Goal: Task Accomplishment & Management: Complete application form

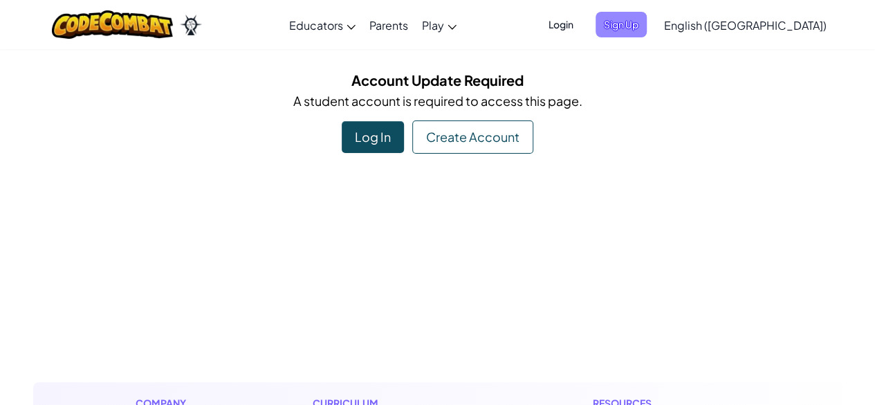
click at [647, 17] on span "Sign Up" at bounding box center [621, 25] width 51 height 26
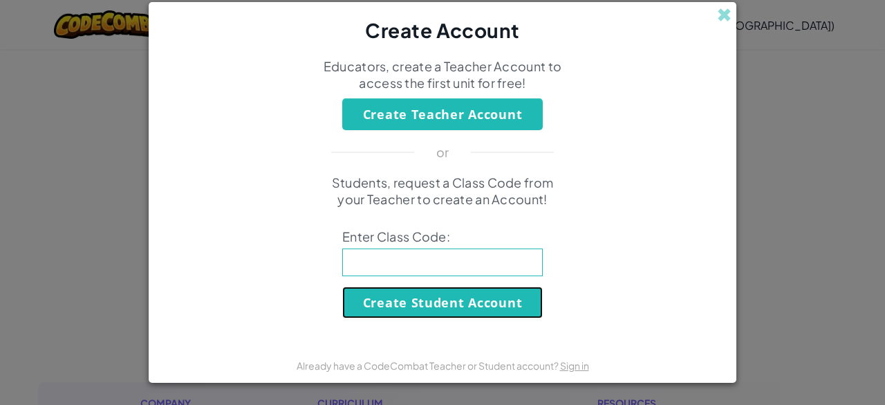
click at [434, 293] on button "Create Student Account" at bounding box center [442, 302] width 201 height 32
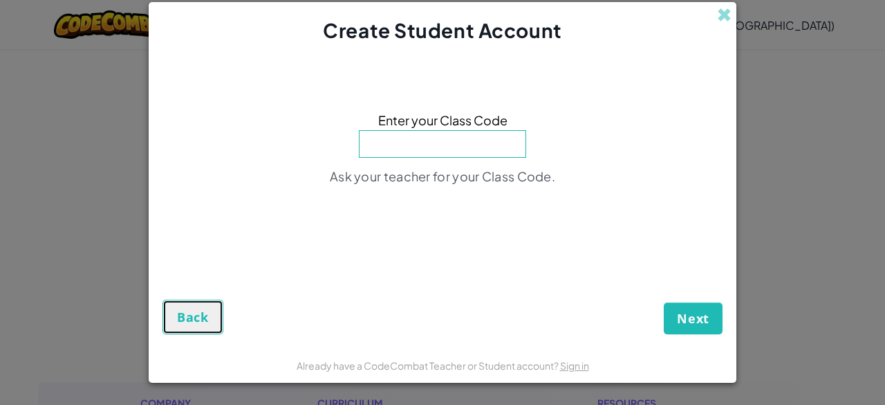
click at [183, 324] on span "Back" at bounding box center [193, 316] width 32 height 17
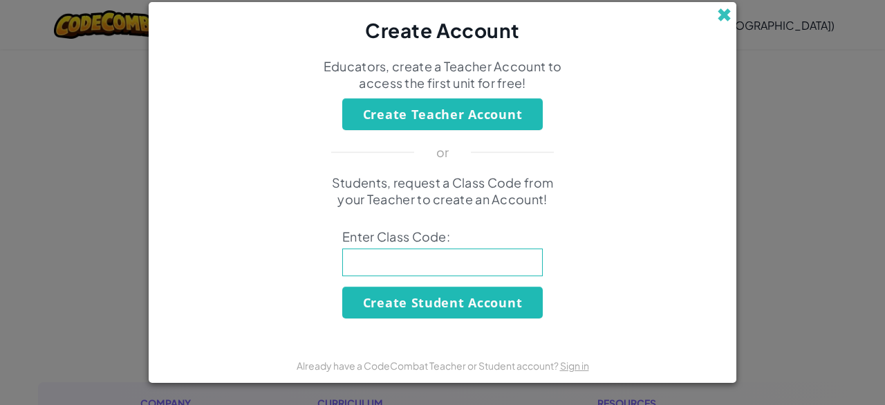
click at [724, 13] on span at bounding box center [724, 15] width 15 height 15
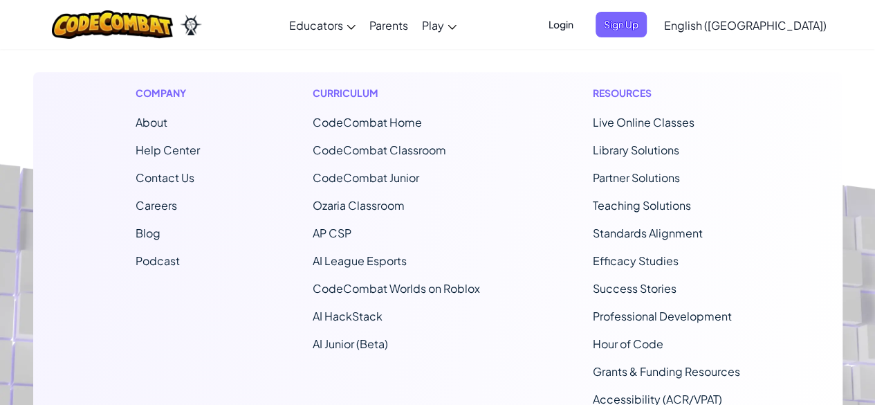
scroll to position [309, 0]
